Goal: Task Accomplishment & Management: Use online tool/utility

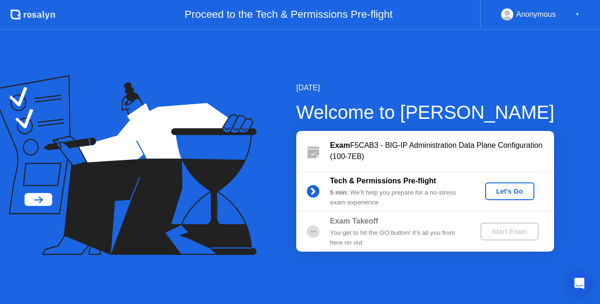
click at [507, 188] on div "Let's Go" at bounding box center [510, 191] width 42 height 7
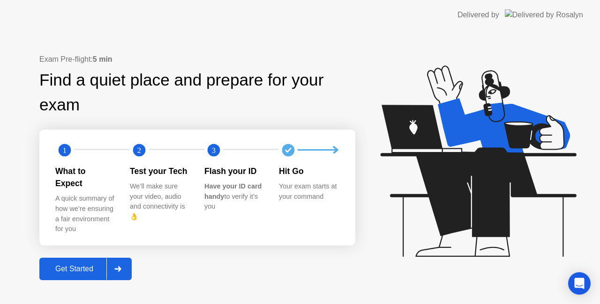
click at [93, 258] on button "Get Started" at bounding box center [85, 269] width 92 height 22
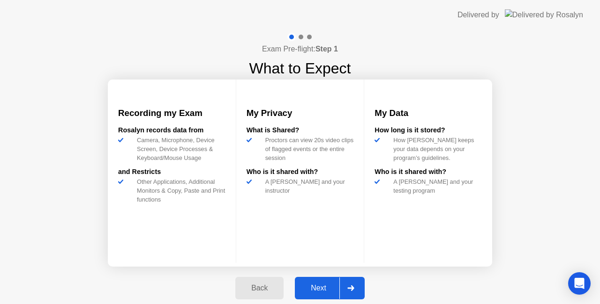
click at [323, 281] on button "Next" at bounding box center [330, 288] width 70 height 22
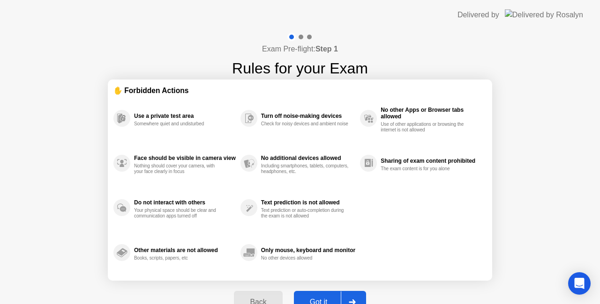
click at [325, 295] on button "Got it" at bounding box center [330, 302] width 72 height 22
select select "**********"
select select "*******"
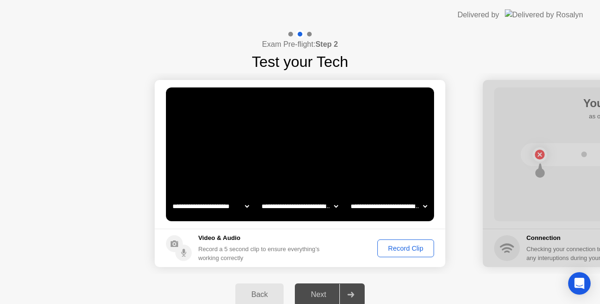
click at [393, 250] on div "Record Clip" at bounding box center [405, 248] width 50 height 7
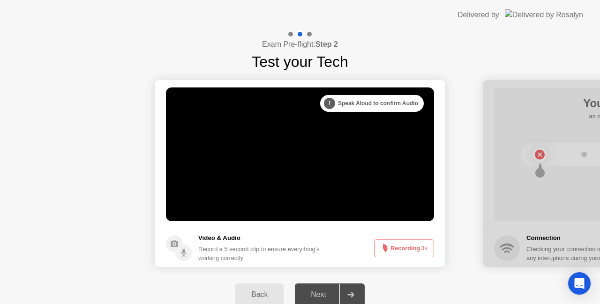
click at [393, 250] on button "Recording 3s" at bounding box center [404, 249] width 60 height 18
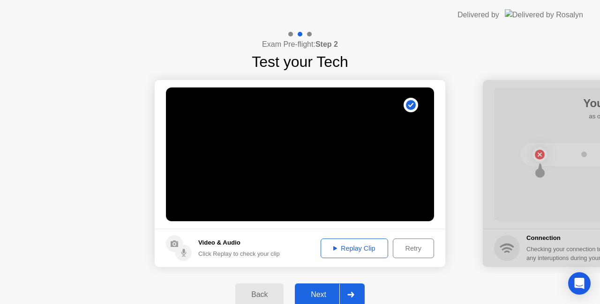
click at [317, 297] on div "Next" at bounding box center [318, 295] width 42 height 8
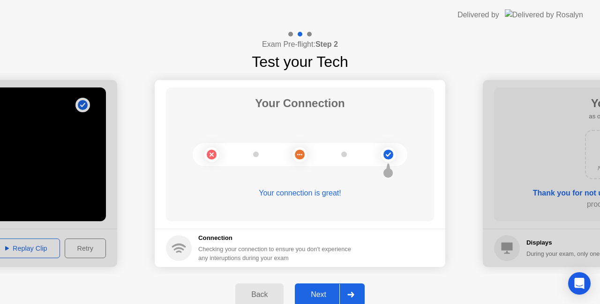
click at [321, 295] on div "Next" at bounding box center [318, 295] width 42 height 8
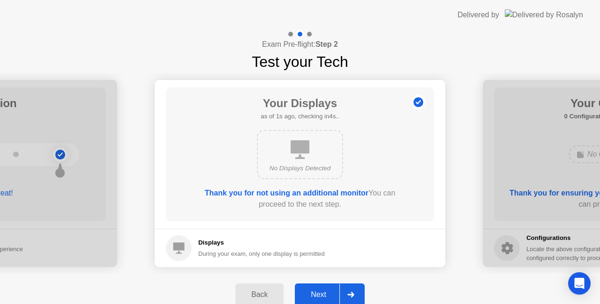
click at [321, 295] on div "Next" at bounding box center [318, 295] width 42 height 8
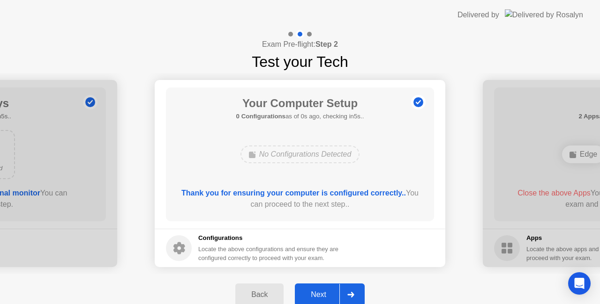
click at [321, 295] on div "Next" at bounding box center [318, 295] width 42 height 8
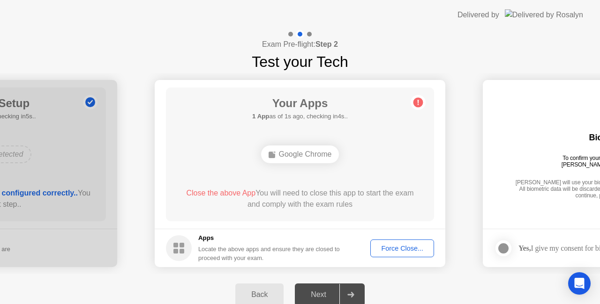
click at [396, 245] on div "Force Close..." at bounding box center [401, 248] width 57 height 7
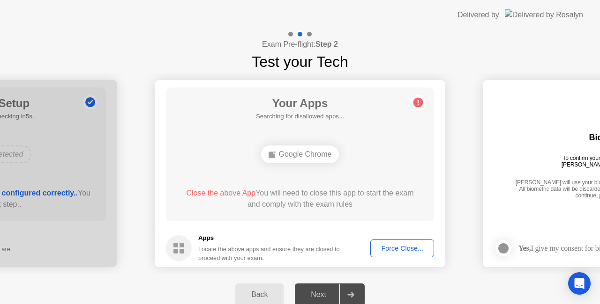
click at [392, 248] on div "Force Close..." at bounding box center [401, 248] width 57 height 7
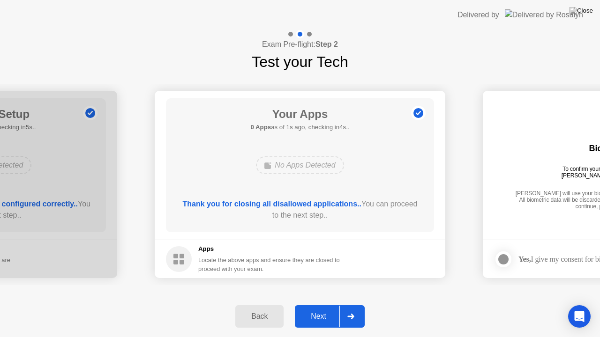
click at [318, 304] on div "Next" at bounding box center [318, 316] width 42 height 8
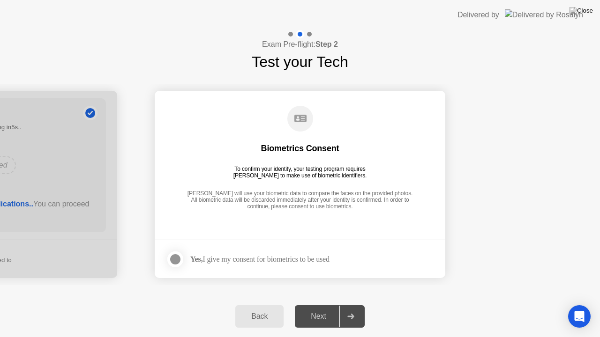
click at [251, 256] on div "Yes, I give my consent for biometrics to be used" at bounding box center [259, 259] width 139 height 9
click at [175, 259] on div at bounding box center [175, 259] width 11 height 11
click at [311, 304] on div "Next" at bounding box center [318, 316] width 42 height 8
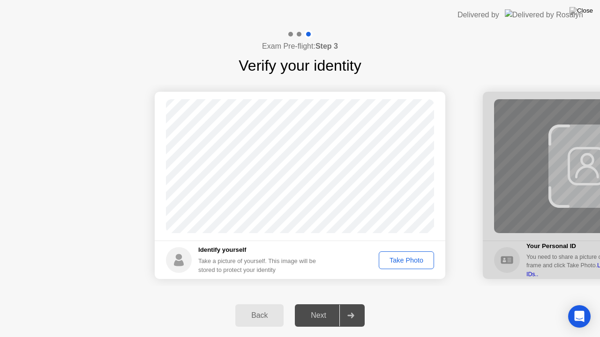
click at [408, 267] on button "Take Photo" at bounding box center [405, 261] width 55 height 18
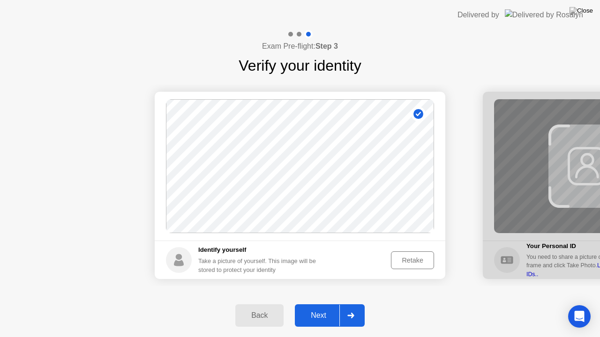
click at [332, 304] on div "Next" at bounding box center [318, 315] width 42 height 8
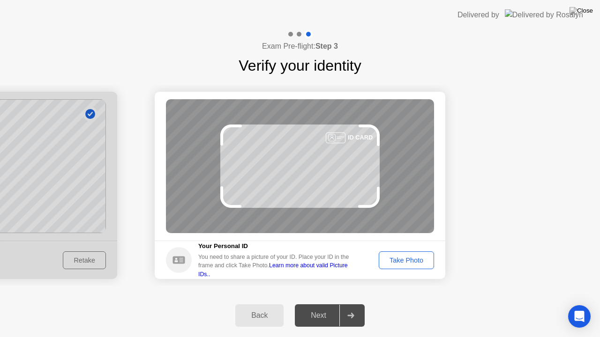
click at [418, 263] on div "Take Photo" at bounding box center [406, 260] width 49 height 7
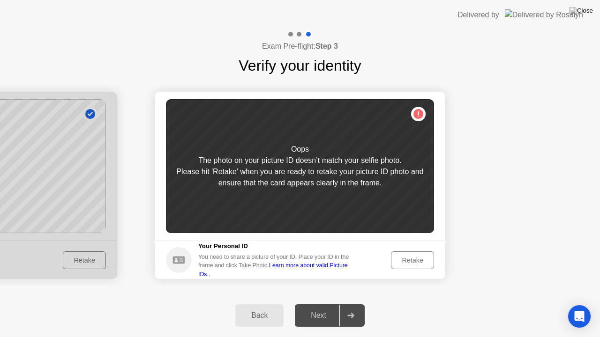
click at [403, 260] on div "Retake" at bounding box center [412, 260] width 37 height 7
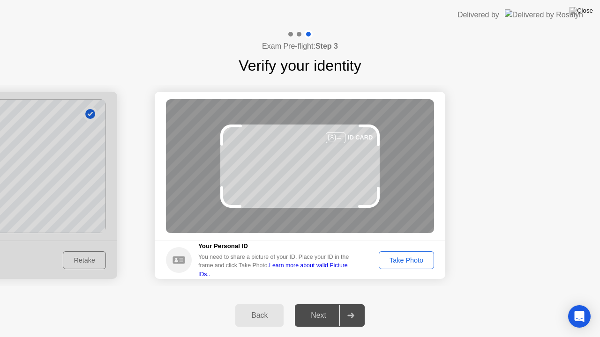
click at [411, 257] on div "Take Photo" at bounding box center [406, 260] width 49 height 7
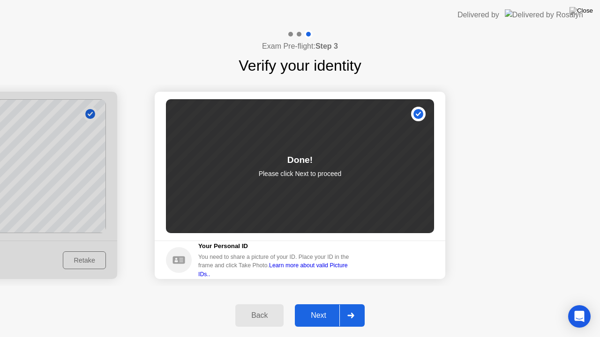
click at [354, 304] on div at bounding box center [350, 316] width 22 height 22
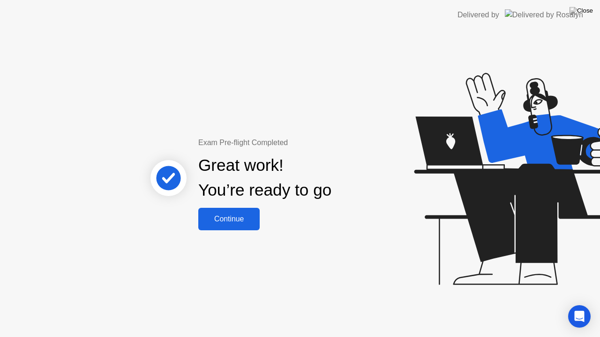
click at [227, 215] on div "Continue" at bounding box center [229, 219] width 56 height 8
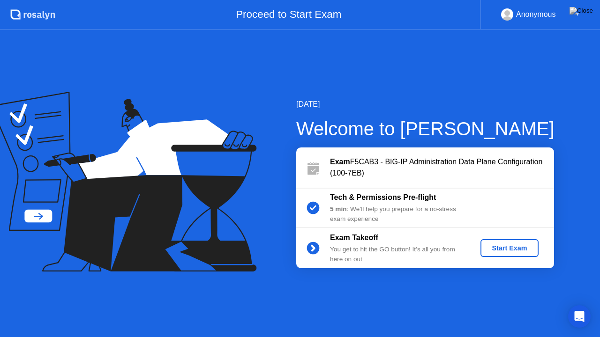
click at [513, 248] on div "Start Exam" at bounding box center [509, 248] width 50 height 7
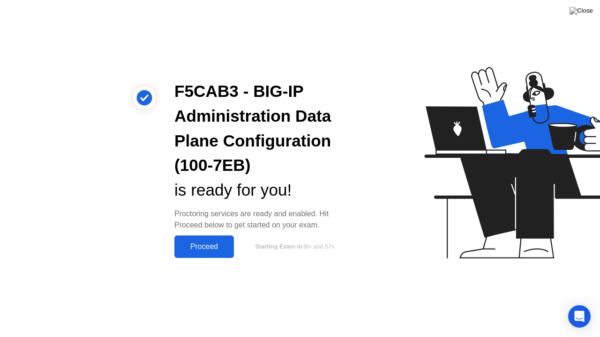
click at [197, 243] on div "Proceed" at bounding box center [204, 247] width 54 height 8
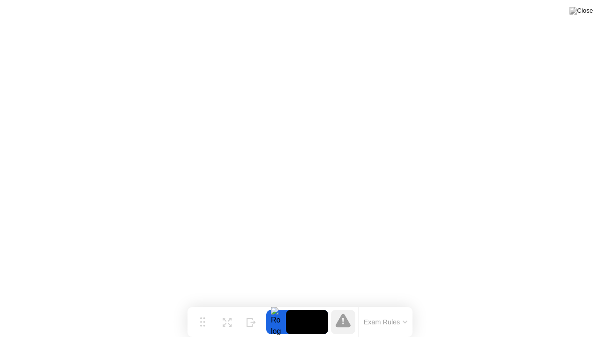
click at [304, 304] on div "Move Expand Hide Exam Rules" at bounding box center [299, 322] width 225 height 30
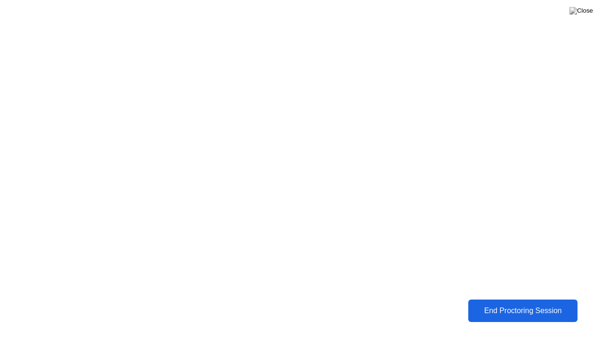
click at [502, 304] on div "End Proctoring Session" at bounding box center [522, 311] width 109 height 9
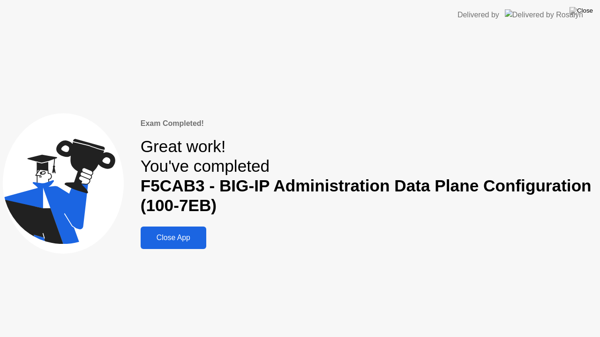
click at [200, 231] on button "Close App" at bounding box center [174, 238] width 66 height 22
